Goal: Information Seeking & Learning: Learn about a topic

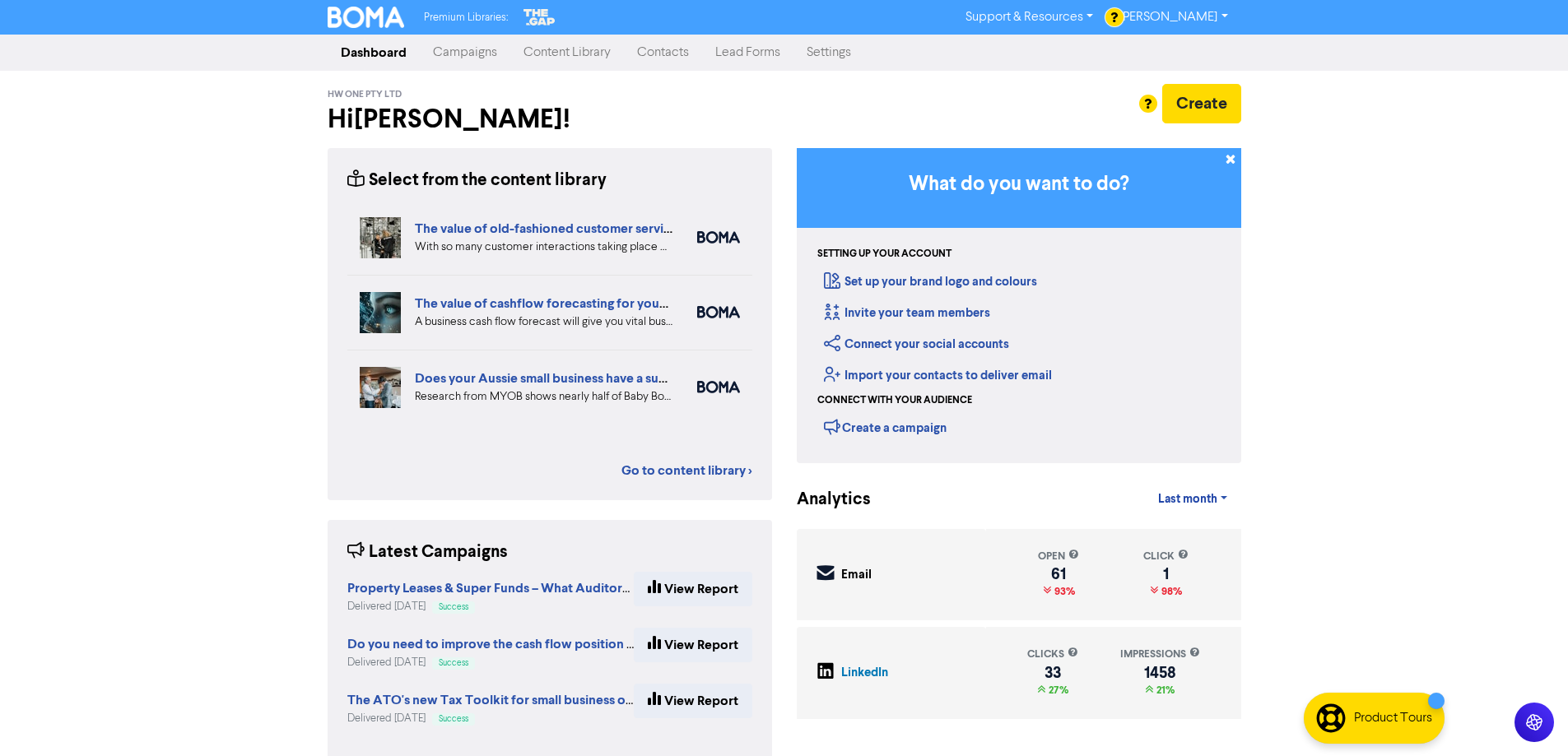
click at [548, 51] on link "Content Library" at bounding box center [567, 52] width 114 height 33
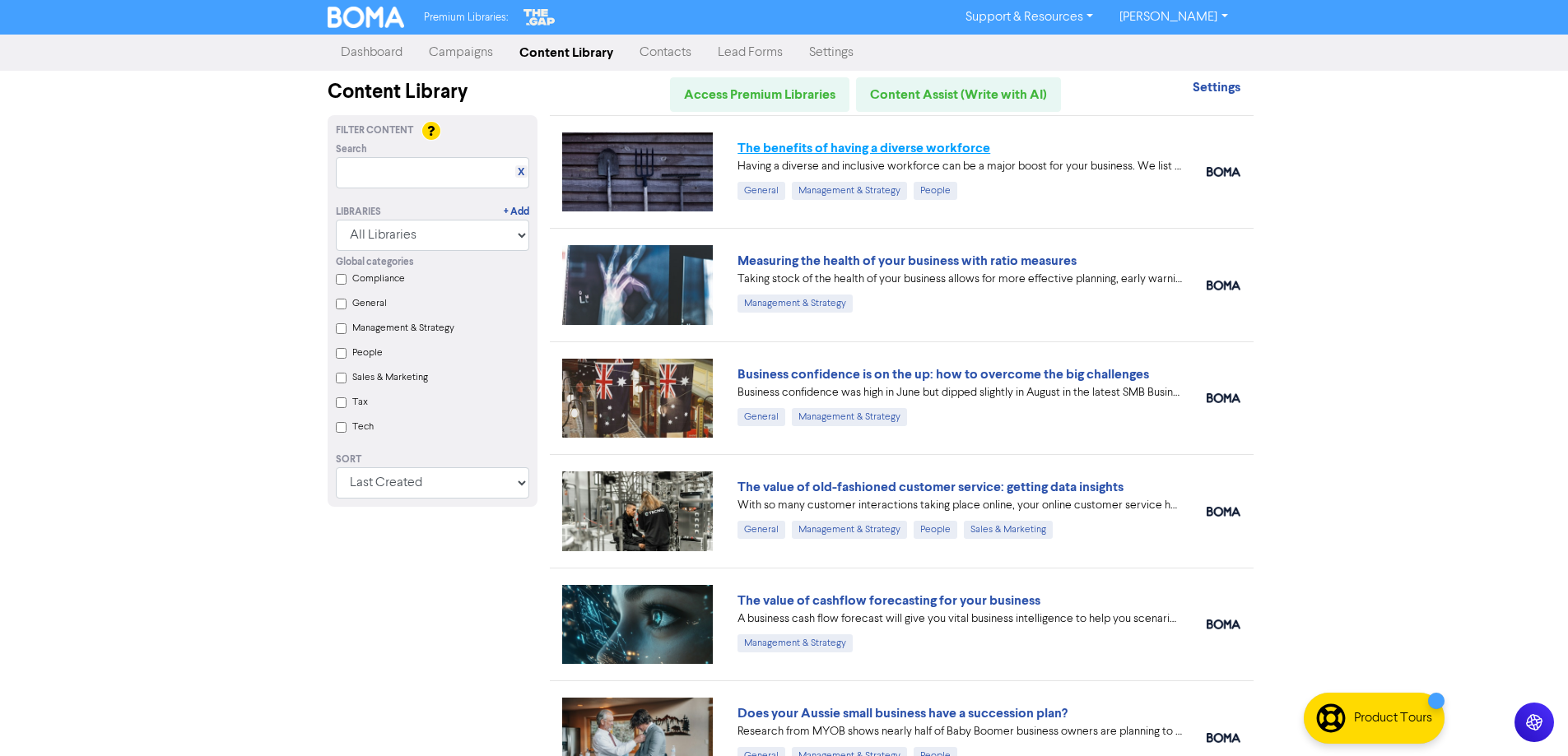
click at [816, 145] on link "The benefits of having a diverse workforce" at bounding box center [864, 148] width 253 height 17
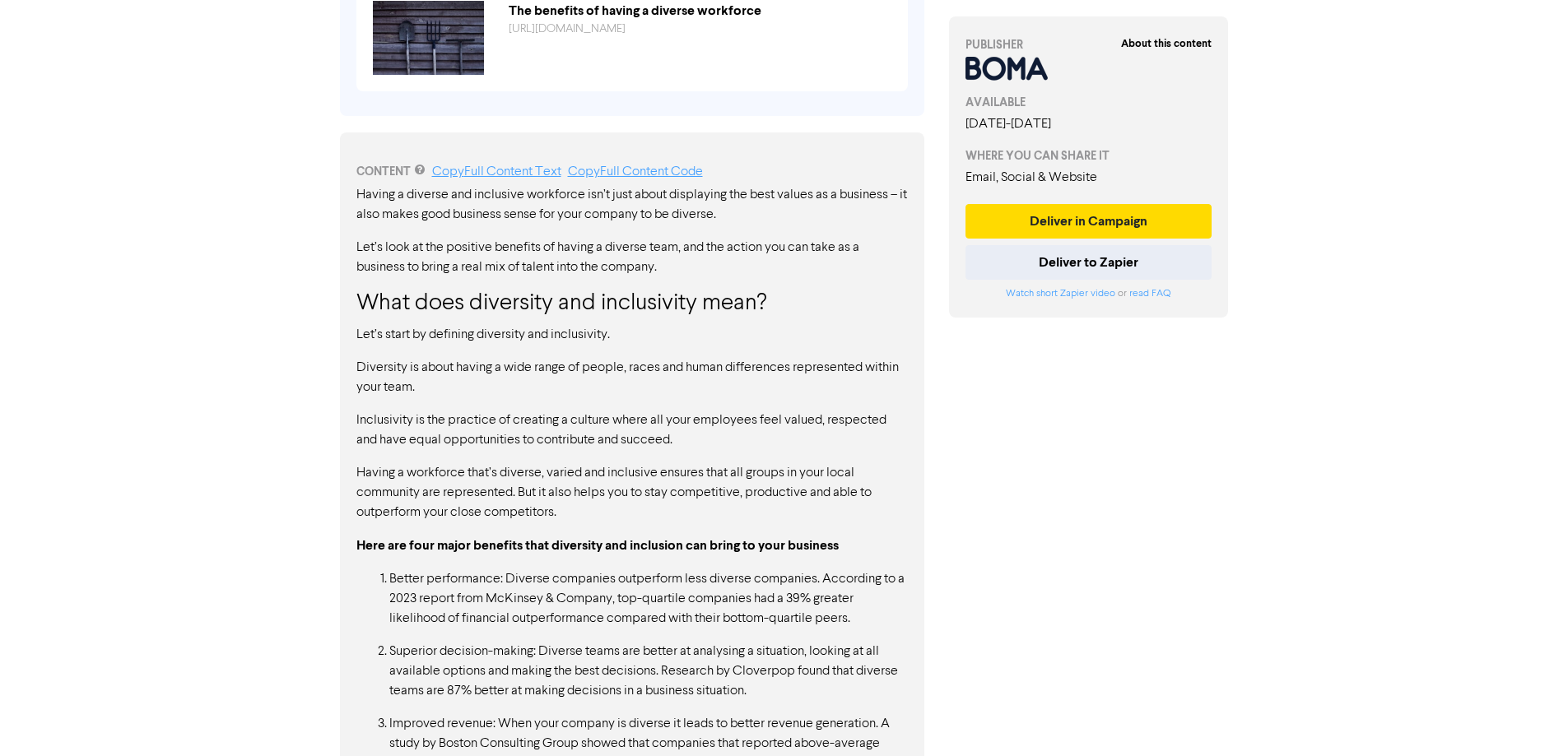
scroll to position [823, 0]
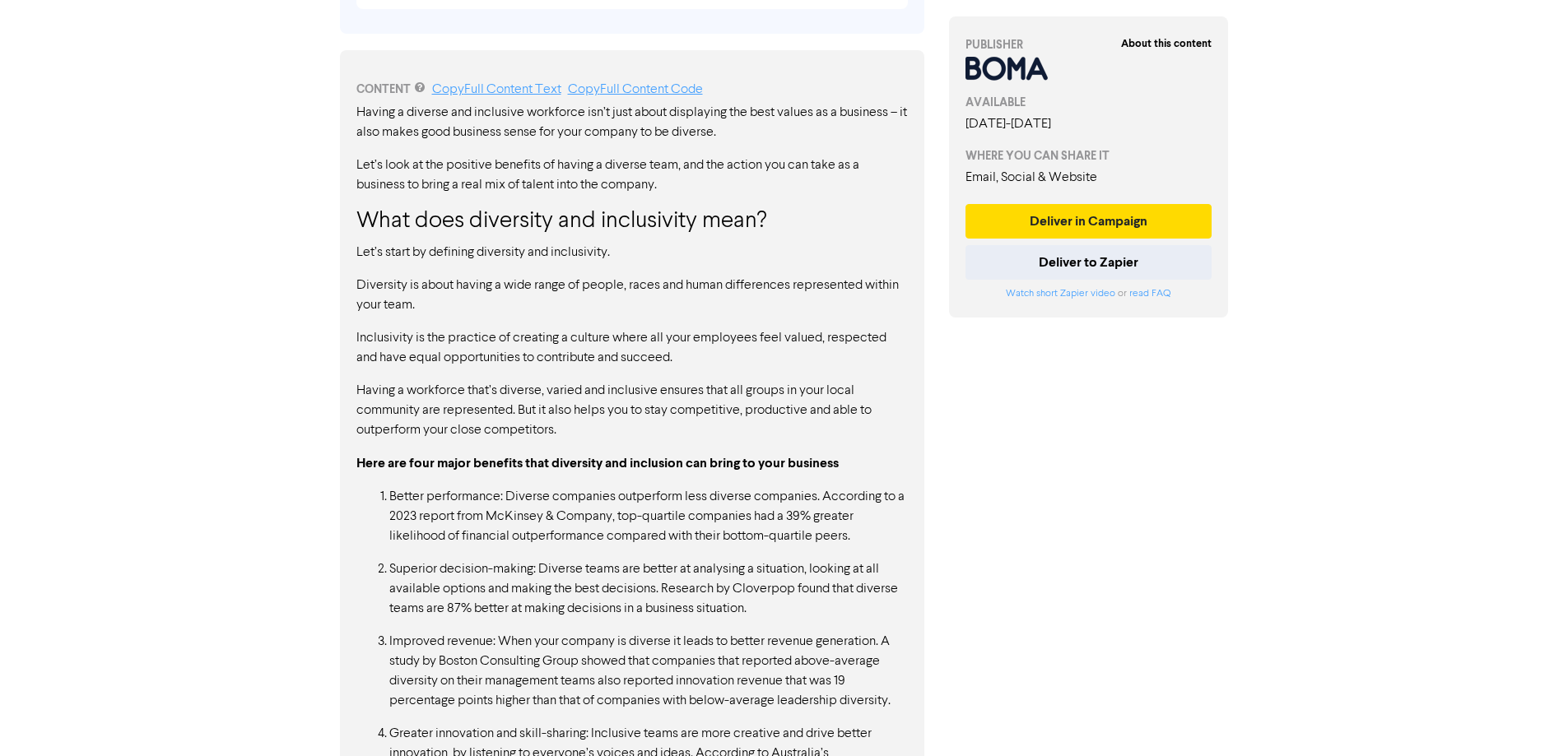
click at [646, 444] on div "Having a diverse and inclusive workforce isn’t just about displaying the best v…" at bounding box center [632, 644] width 551 height 1082
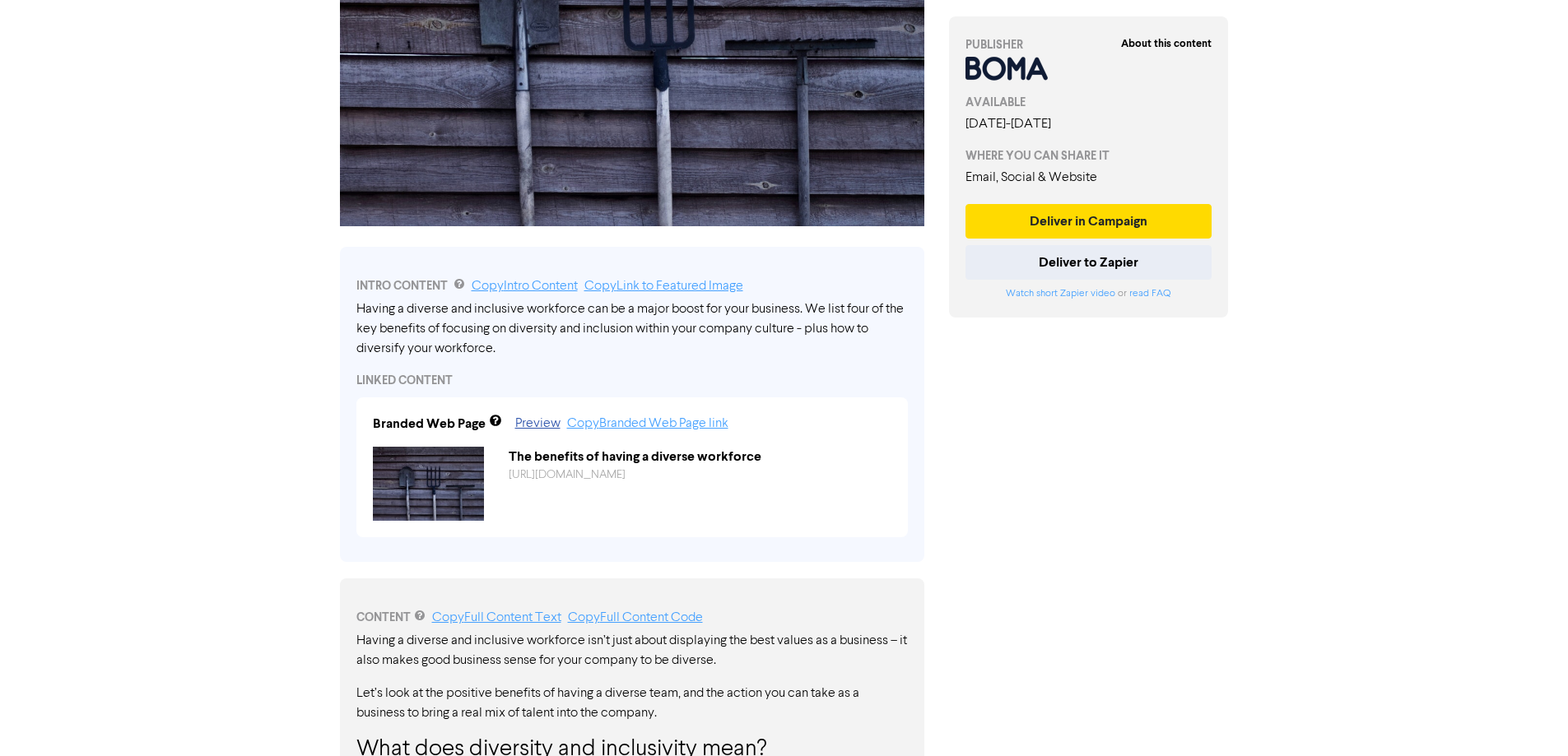
scroll to position [0, 0]
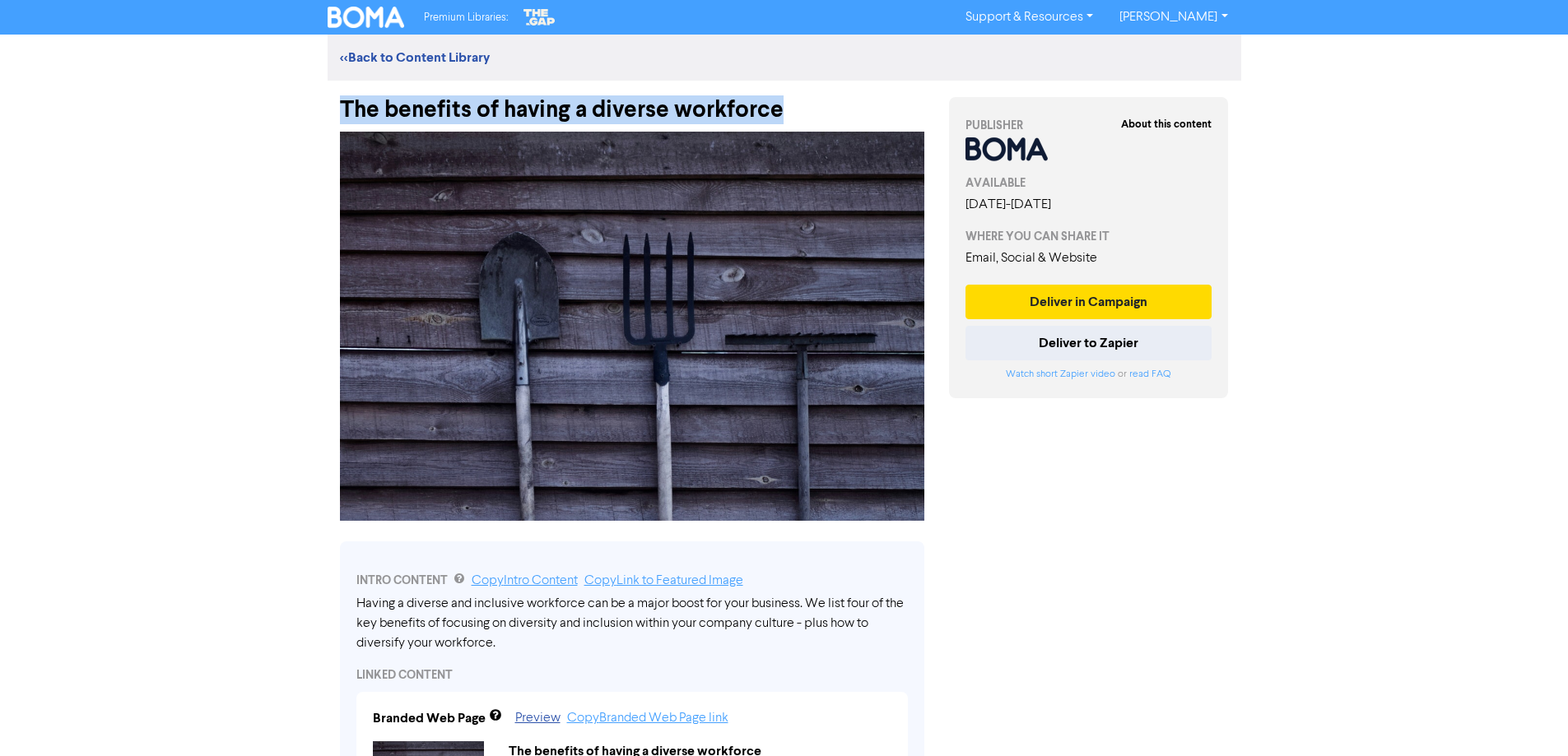
drag, startPoint x: 783, startPoint y: 113, endPoint x: 301, endPoint y: 95, distance: 482.3
click at [301, 95] on div "Premium Libraries: Support & Resources Video Tutorials FAQ & Guides Marketing E…" at bounding box center [784, 378] width 1568 height 756
click at [421, 110] on div "The benefits of having a diverse workforce" at bounding box center [632, 102] width 584 height 43
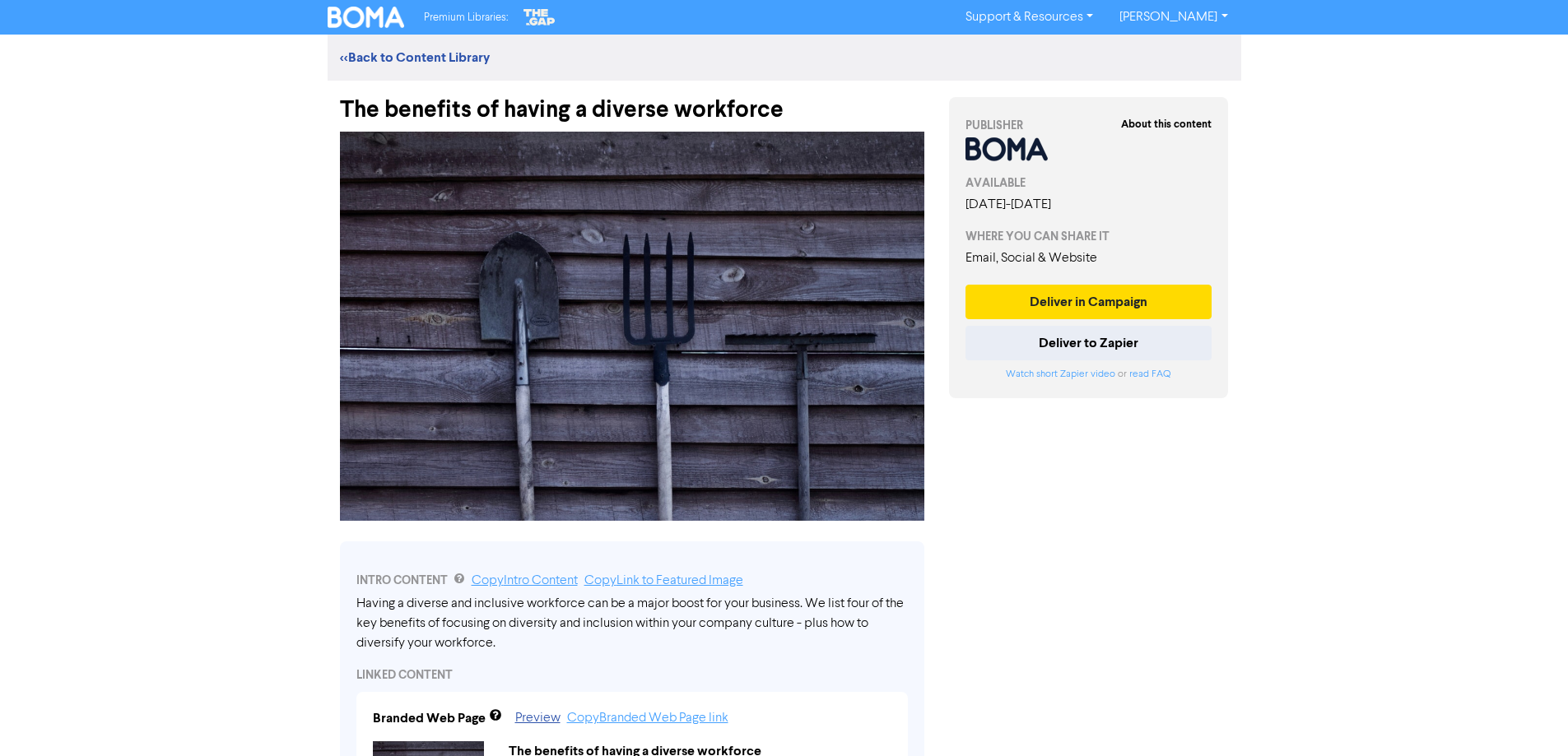
click at [701, 111] on div "The benefits of having a diverse workforce" at bounding box center [632, 102] width 584 height 43
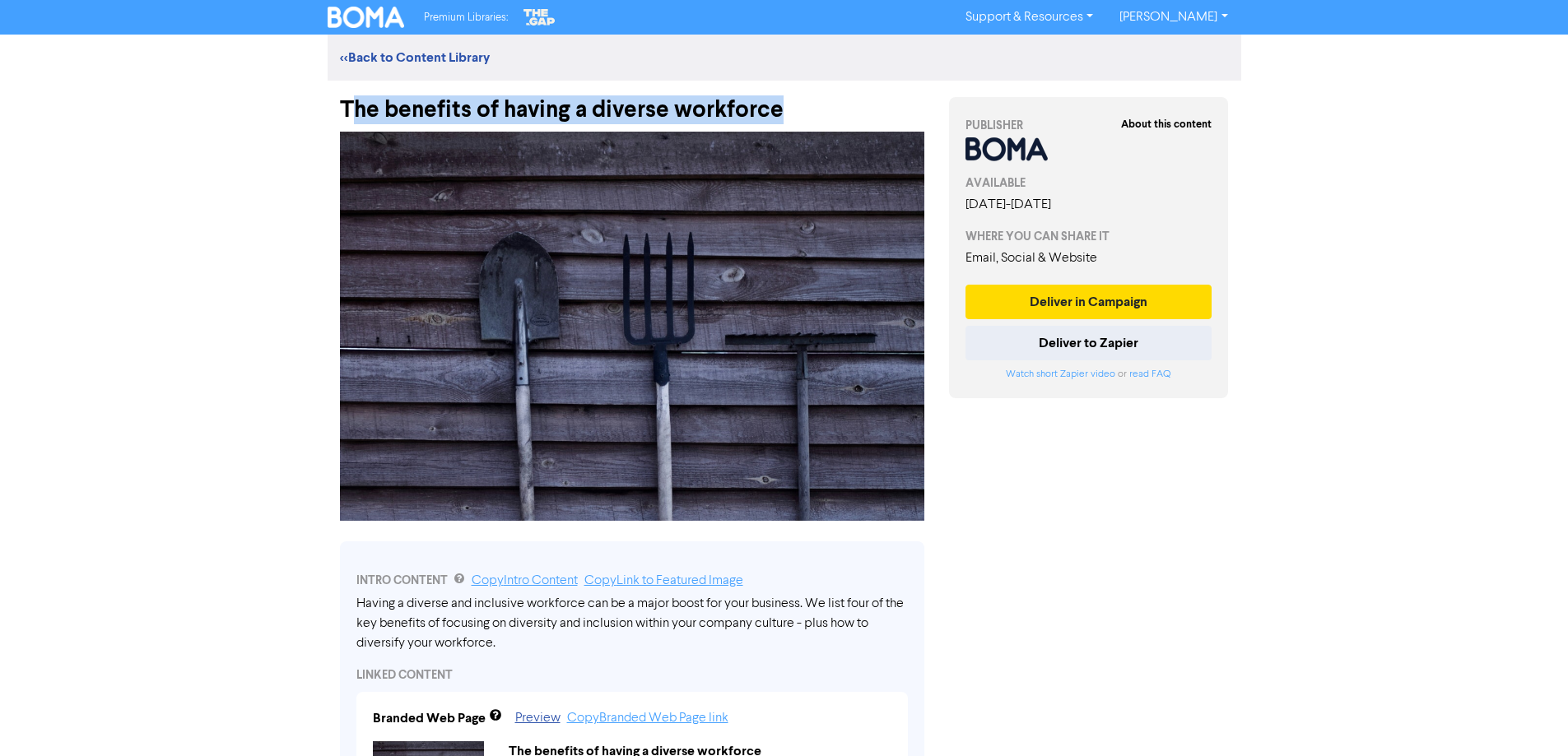
drag, startPoint x: 793, startPoint y: 110, endPoint x: 353, endPoint y: 115, distance: 440.0
click at [353, 115] on div "The benefits of having a diverse workforce" at bounding box center [632, 102] width 584 height 43
click at [1464, 507] on div "Premium Libraries: Support & Resources Video Tutorials FAQ & Guides Marketing E…" at bounding box center [784, 378] width 1568 height 756
